Goal: Navigation & Orientation: Find specific page/section

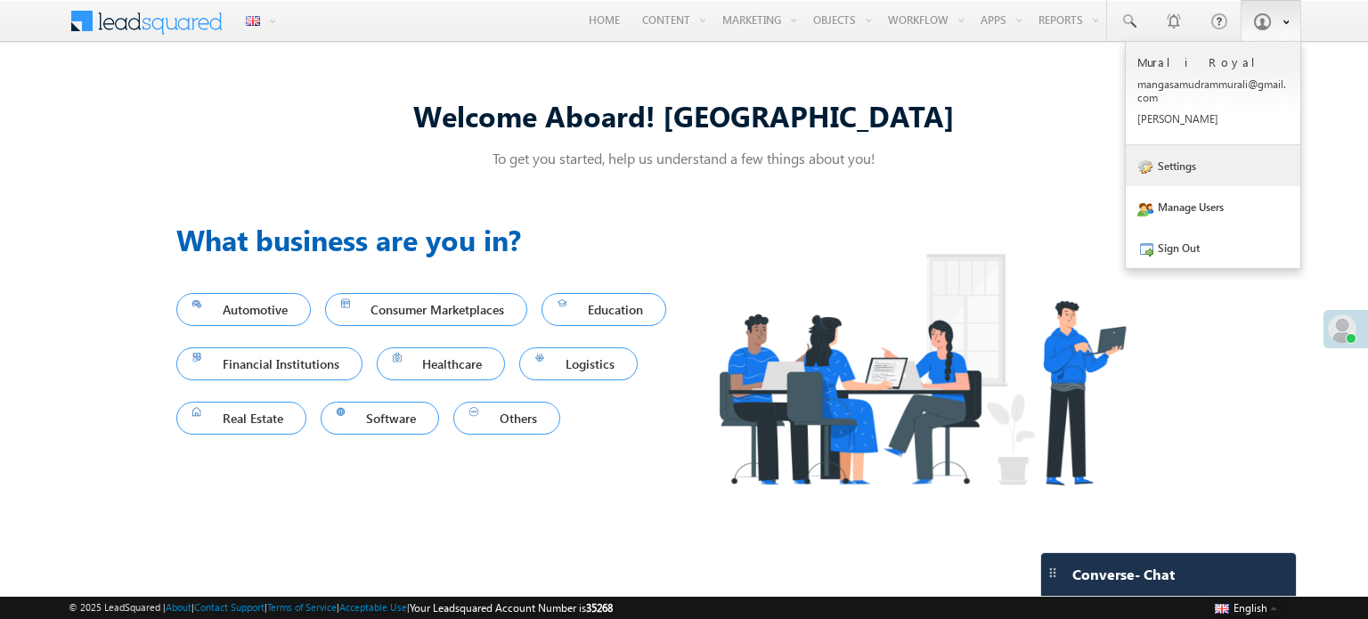
click at [1200, 166] on link "Settings" at bounding box center [1212, 165] width 175 height 41
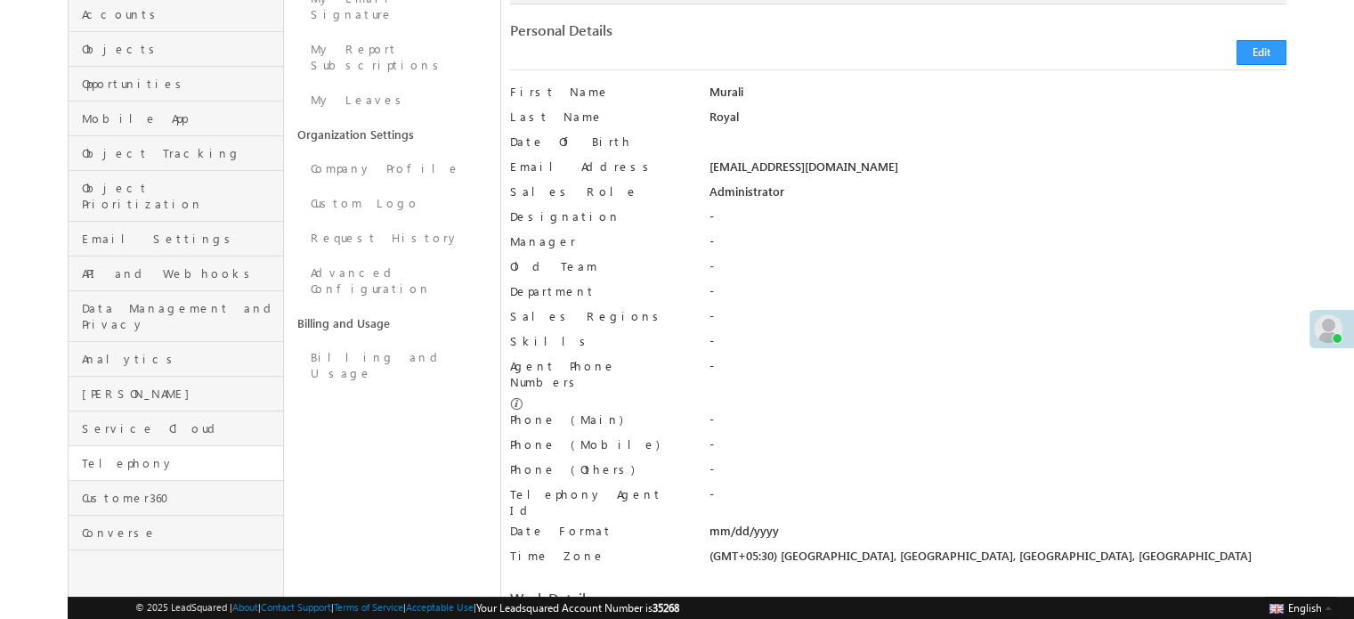
scroll to position [267, 0]
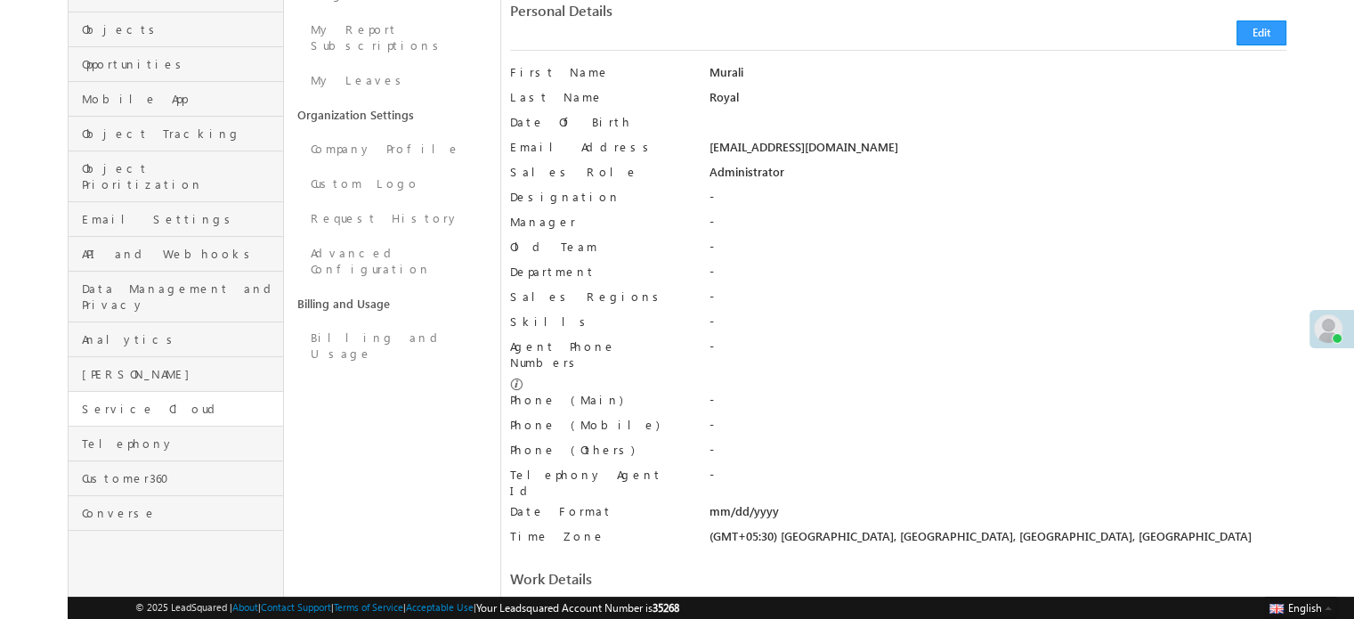
click at [154, 392] on link "Service Cloud" at bounding box center [176, 409] width 215 height 35
